Goal: Information Seeking & Learning: Learn about a topic

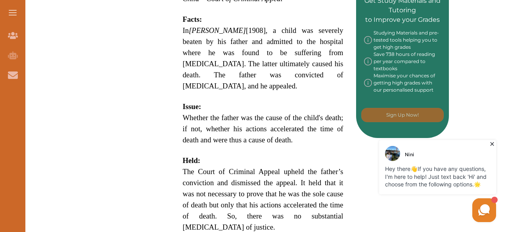
scroll to position [414, 0]
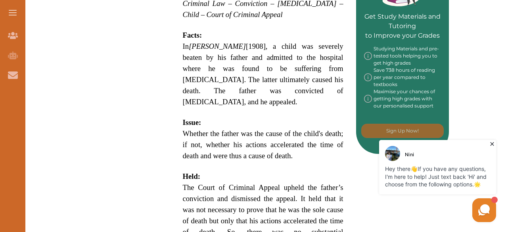
click at [251, 45] on span "In [PERSON_NAME] [1908], a child was severely beaten by his father and admitted…" at bounding box center [263, 74] width 160 height 64
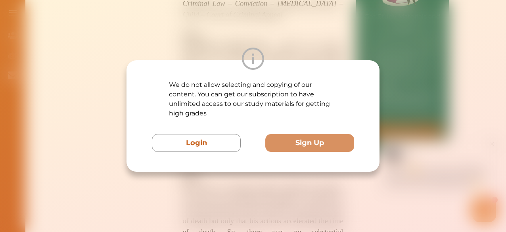
click at [258, 180] on div "We do not allow selecting and copying of our content. You can get our subscript…" at bounding box center [253, 116] width 506 height 232
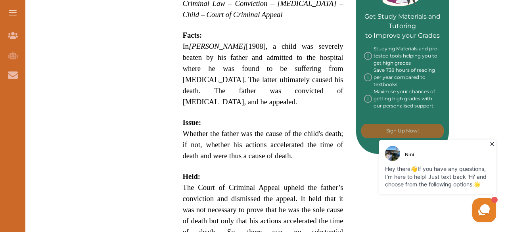
click at [181, 44] on div "[PERSON_NAME] [1908] 2 KB 454 is a UK Criminal Law case concerning the accelera…" at bounding box center [263, 43] width 186 height 598
drag, startPoint x: 181, startPoint y: 44, endPoint x: 216, endPoint y: 57, distance: 36.4
click at [216, 57] on div "[PERSON_NAME] [1908] 2 KB 454 is a UK Criminal Law case concerning the accelera…" at bounding box center [263, 43] width 186 height 598
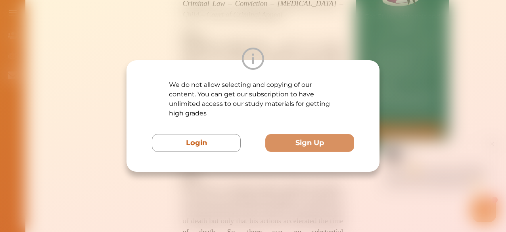
click at [288, 194] on div "We do not allow selecting and copying of our content. You can get our subscript…" at bounding box center [253, 116] width 506 height 232
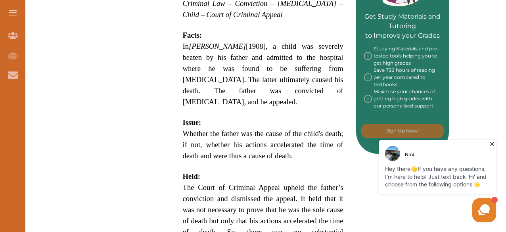
click at [492, 143] on icon at bounding box center [492, 144] width 8 height 8
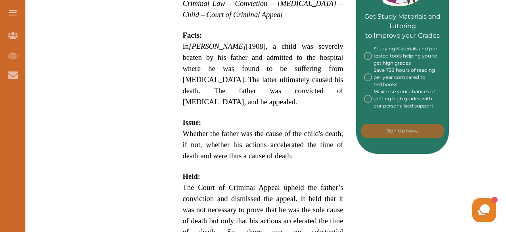
click at [263, 129] on span "Whether the father was the cause of the child's death; if not, whether his acti…" at bounding box center [263, 144] width 160 height 31
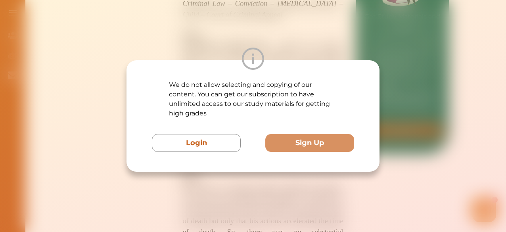
click at [225, 181] on div "We do not allow selecting and copying of our content. You can get our subscript…" at bounding box center [253, 116] width 506 height 232
